Goal: Task Accomplishment & Management: Use online tool/utility

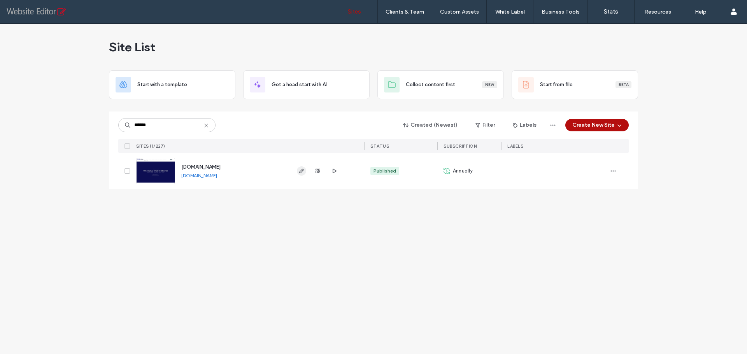
type input "******"
click at [302, 171] on icon "button" at bounding box center [301, 171] width 6 height 6
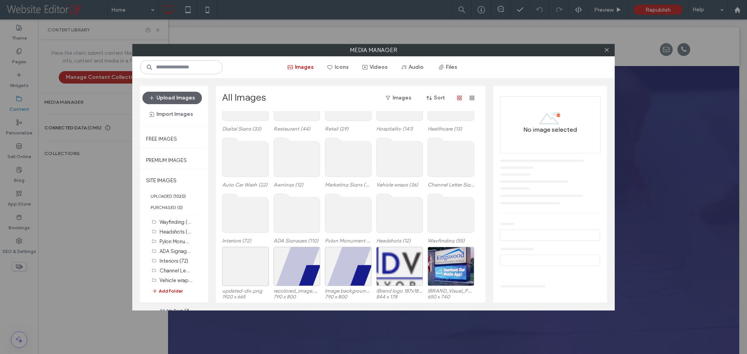
scroll to position [9, 0]
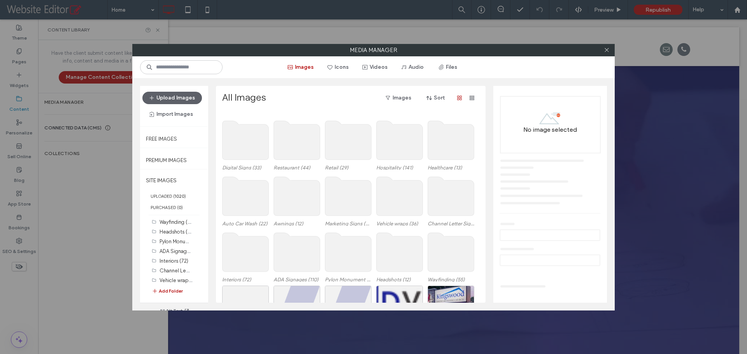
click at [235, 147] on use at bounding box center [245, 140] width 46 height 39
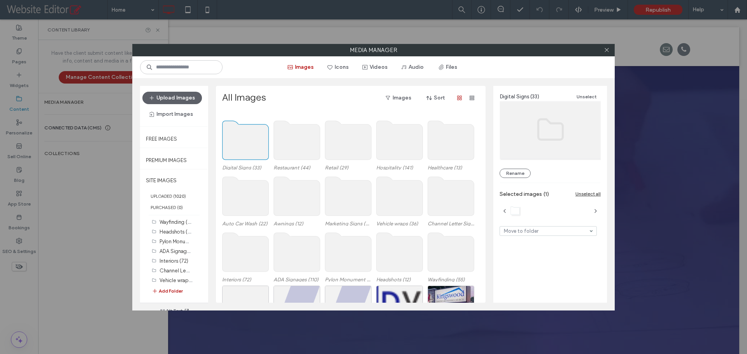
click at [244, 147] on use at bounding box center [245, 140] width 46 height 39
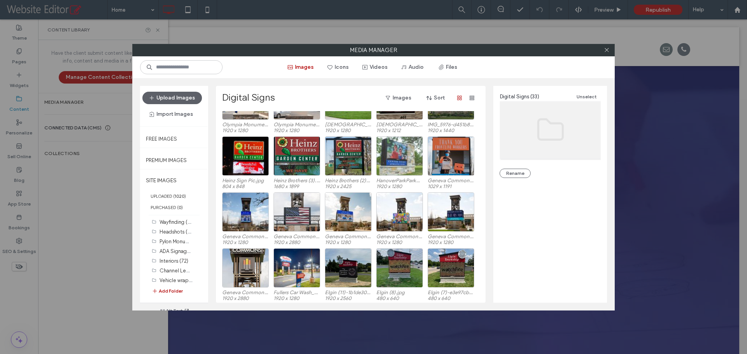
scroll to position [32, 0]
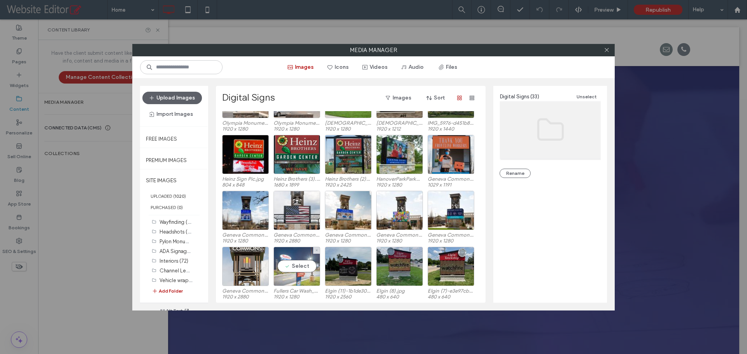
click at [288, 279] on div "Select" at bounding box center [296, 266] width 47 height 39
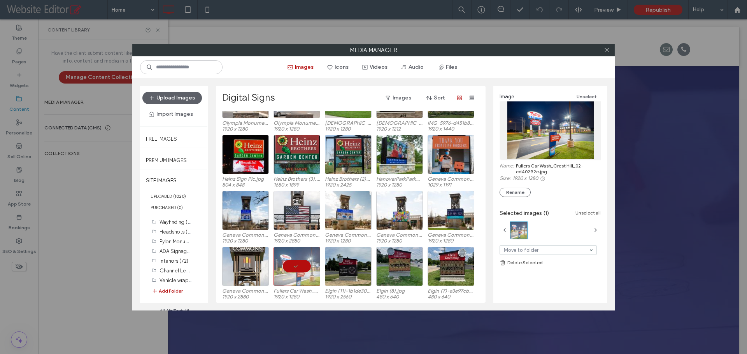
click at [545, 168] on link "Fullers Car Wash_Crest Hill_02-ed40292e.jpg" at bounding box center [558, 169] width 85 height 12
